Goal: Communication & Community: Ask a question

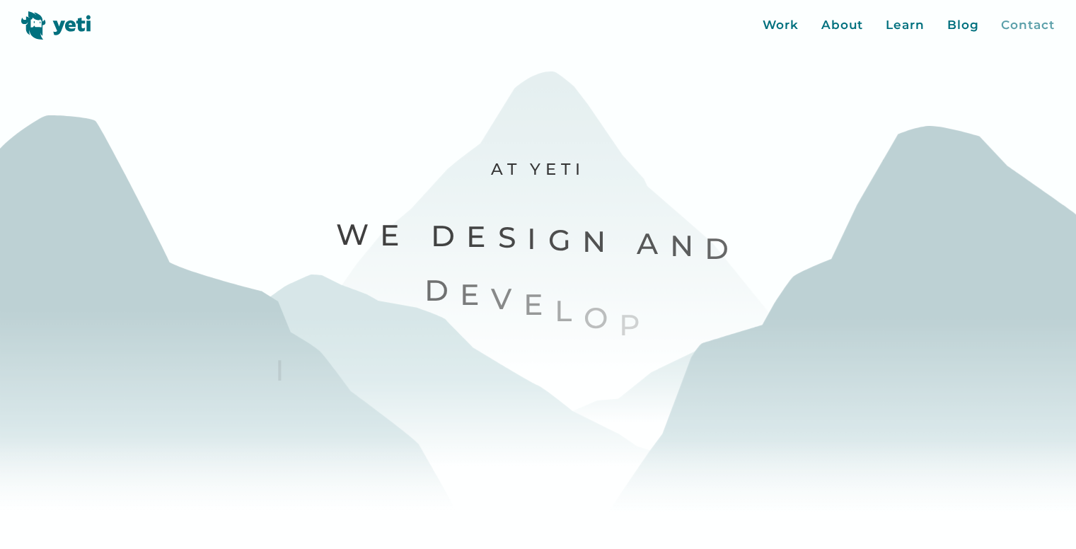
click at [1032, 28] on div "Contact" at bounding box center [1027, 25] width 53 height 18
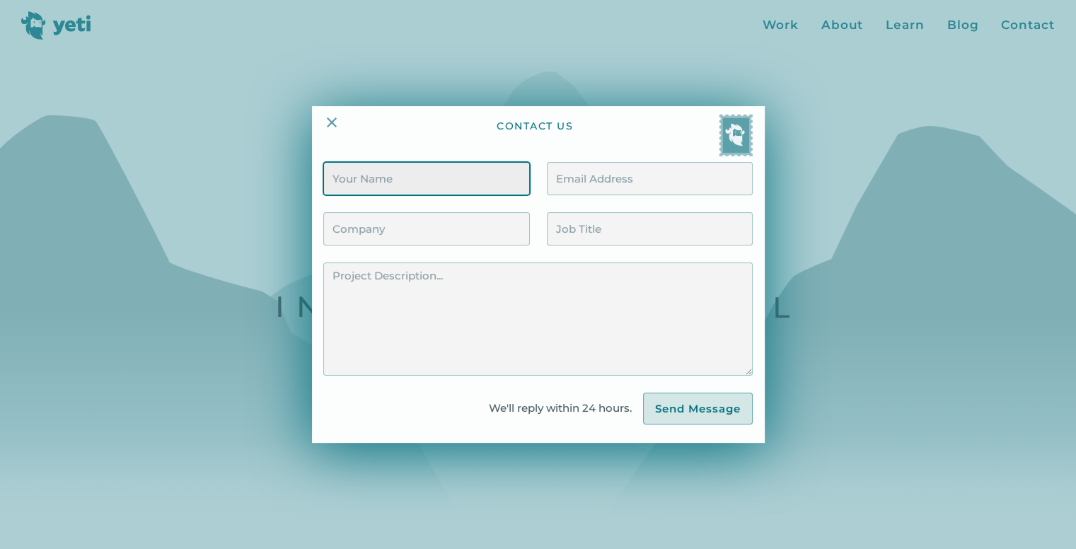
click at [368, 167] on input "Contact Form" at bounding box center [426, 178] width 206 height 33
type input "Dolar Manek"
type input "[EMAIL_ADDRESS][DOMAIN_NAME]"
type input "Visual Infocraft"
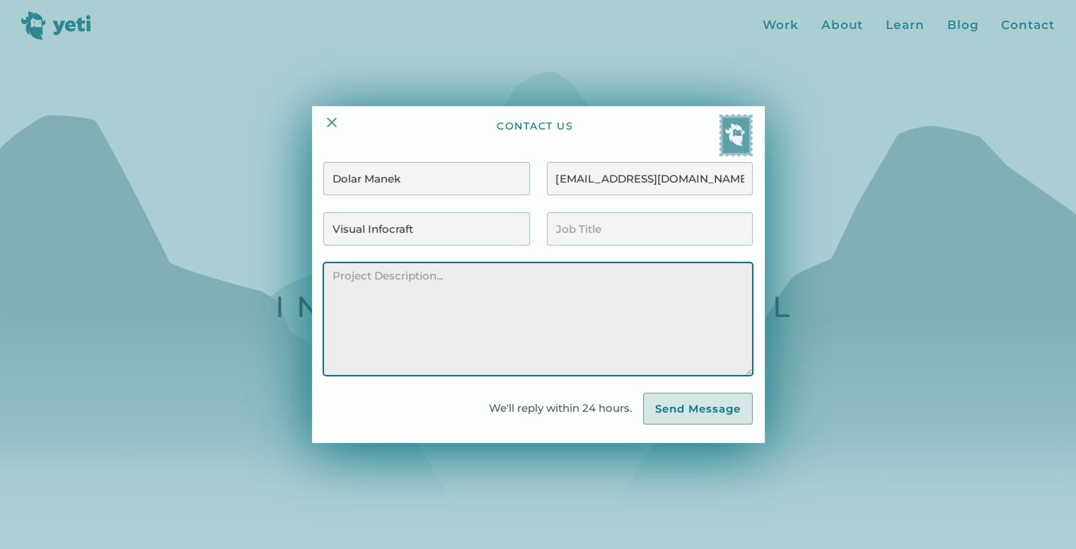
paste textarea "Attention to CEO, We are a website & software development firm based in [GEOGRA…"
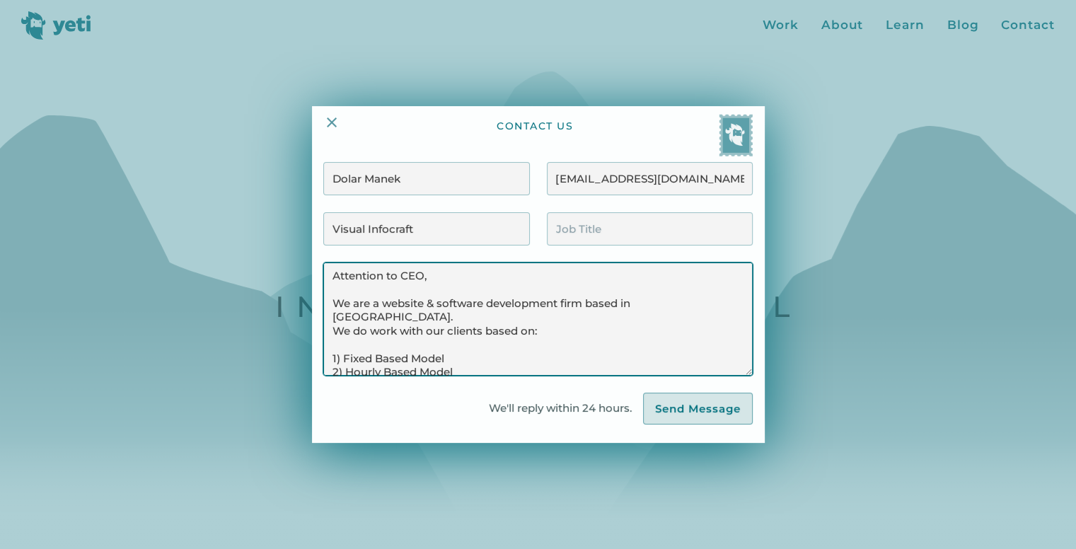
scroll to position [196, 0]
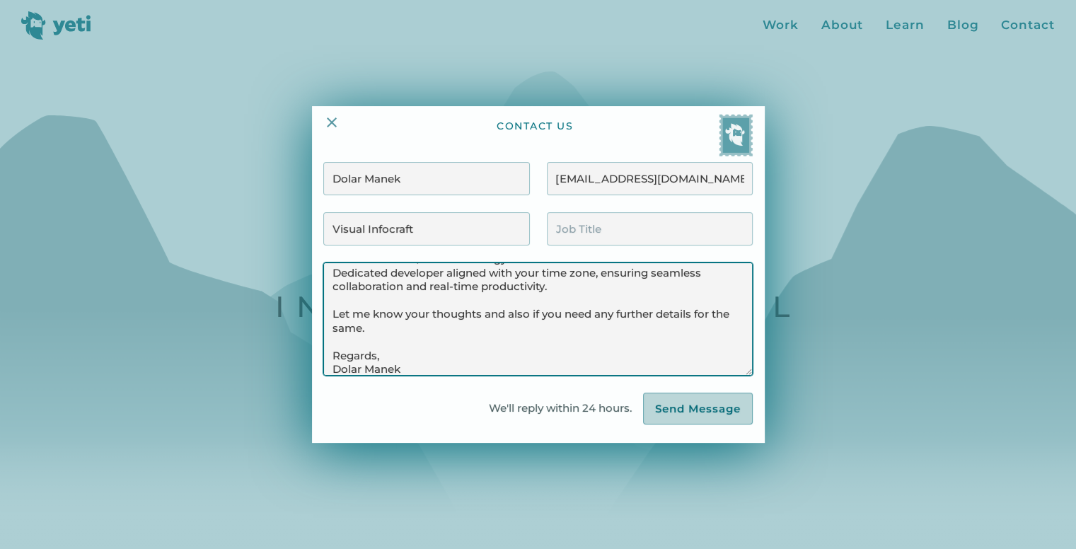
type textarea "Attention to CEO, We are a website & software development firm based in [GEOGRA…"
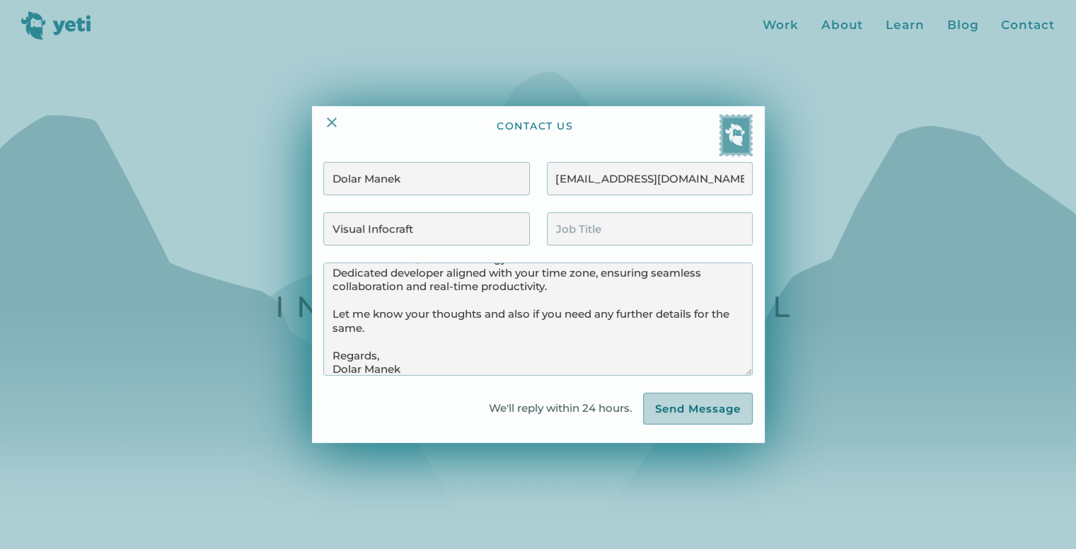
click at [676, 405] on input "Send Message" at bounding box center [698, 408] width 110 height 33
click at [622, 210] on div "Dolar Manek [EMAIL_ADDRESS][DOMAIN_NAME]" at bounding box center [537, 187] width 429 height 50
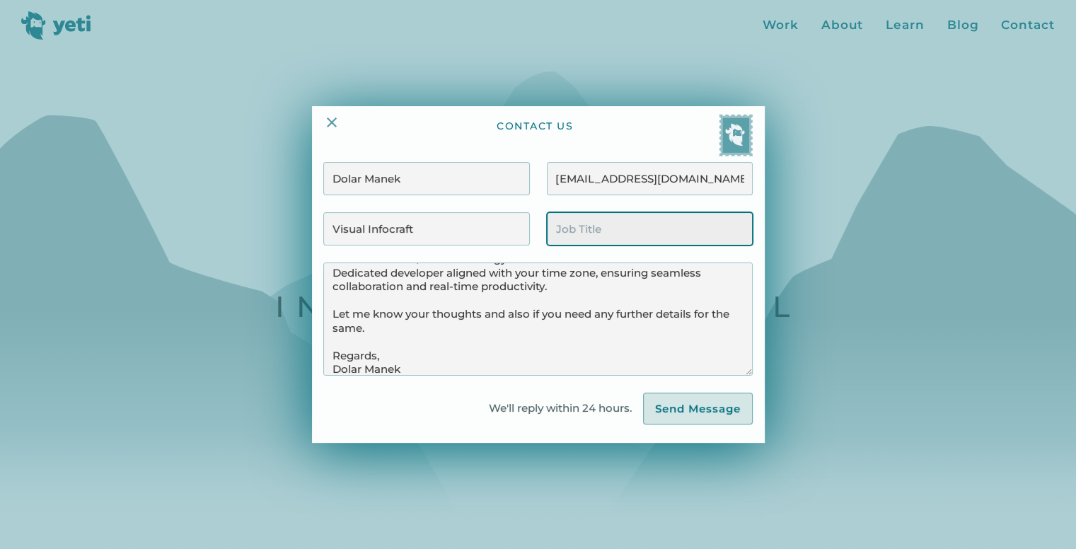
click at [628, 221] on input "Contact Form" at bounding box center [650, 228] width 206 height 33
type input "Partnership"
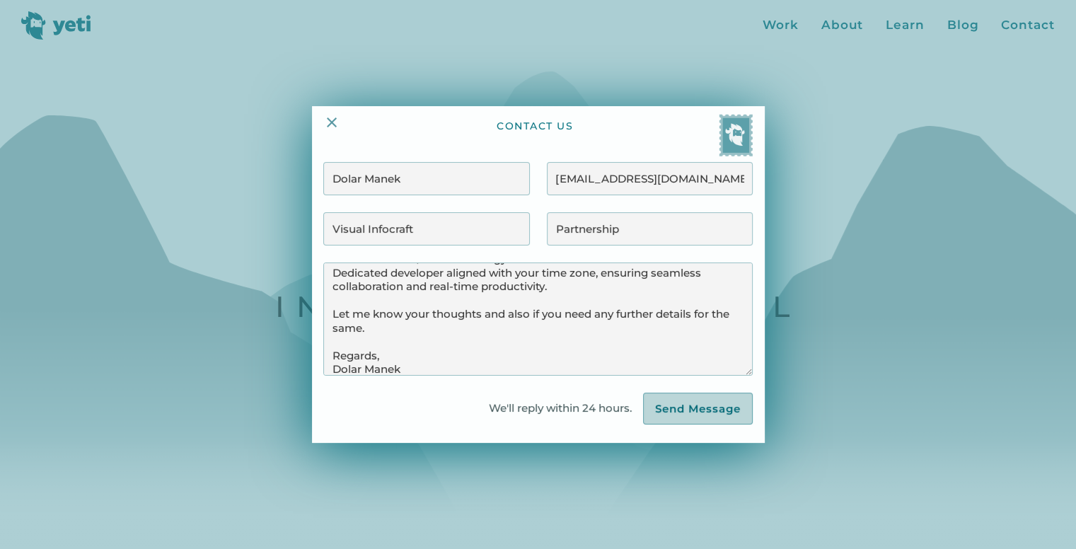
click at [678, 404] on input "Send Message" at bounding box center [698, 408] width 110 height 33
